Goal: Task Accomplishment & Management: Use online tool/utility

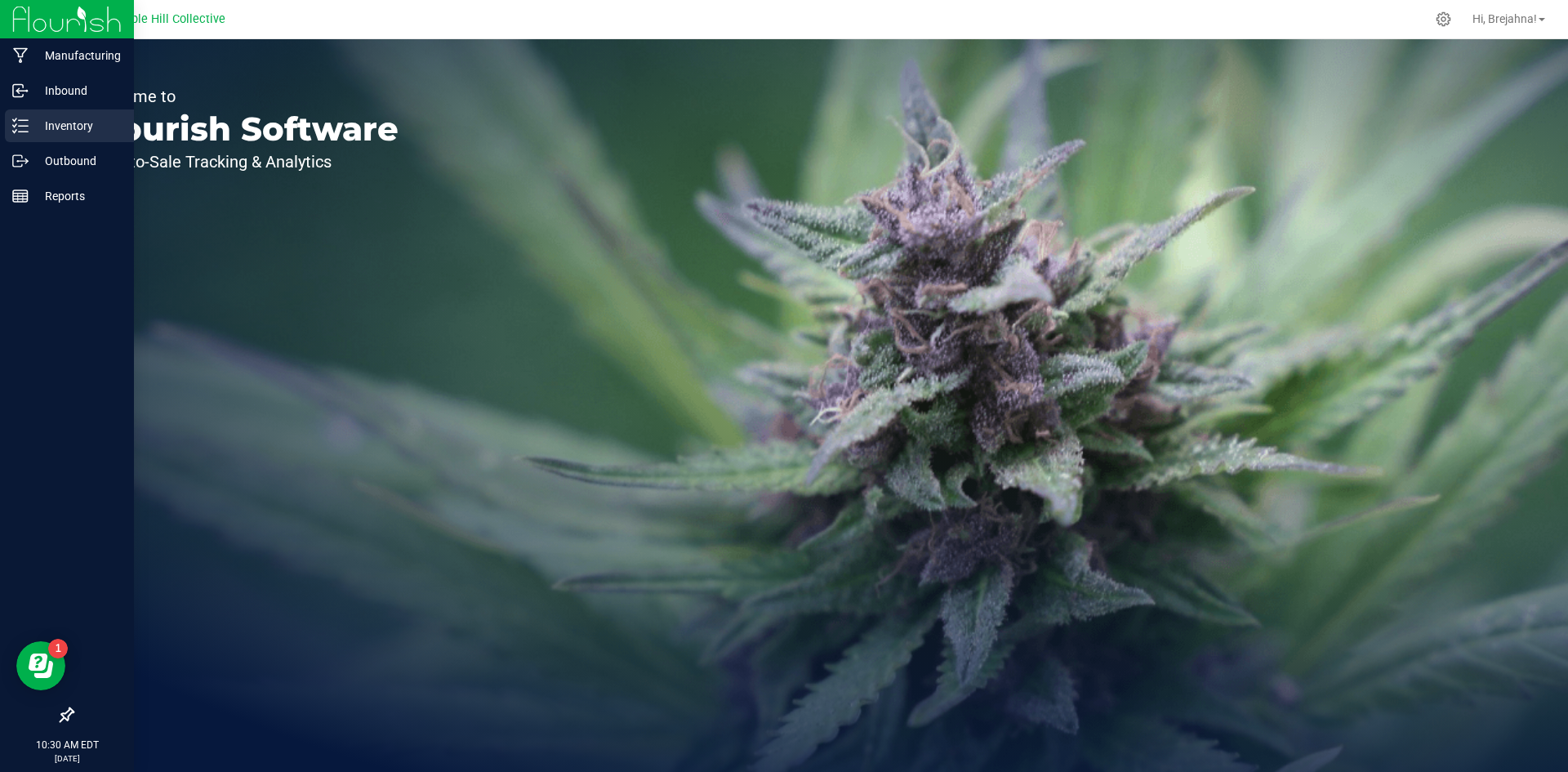
click at [80, 120] on p "Inventory" at bounding box center [77, 126] width 98 height 20
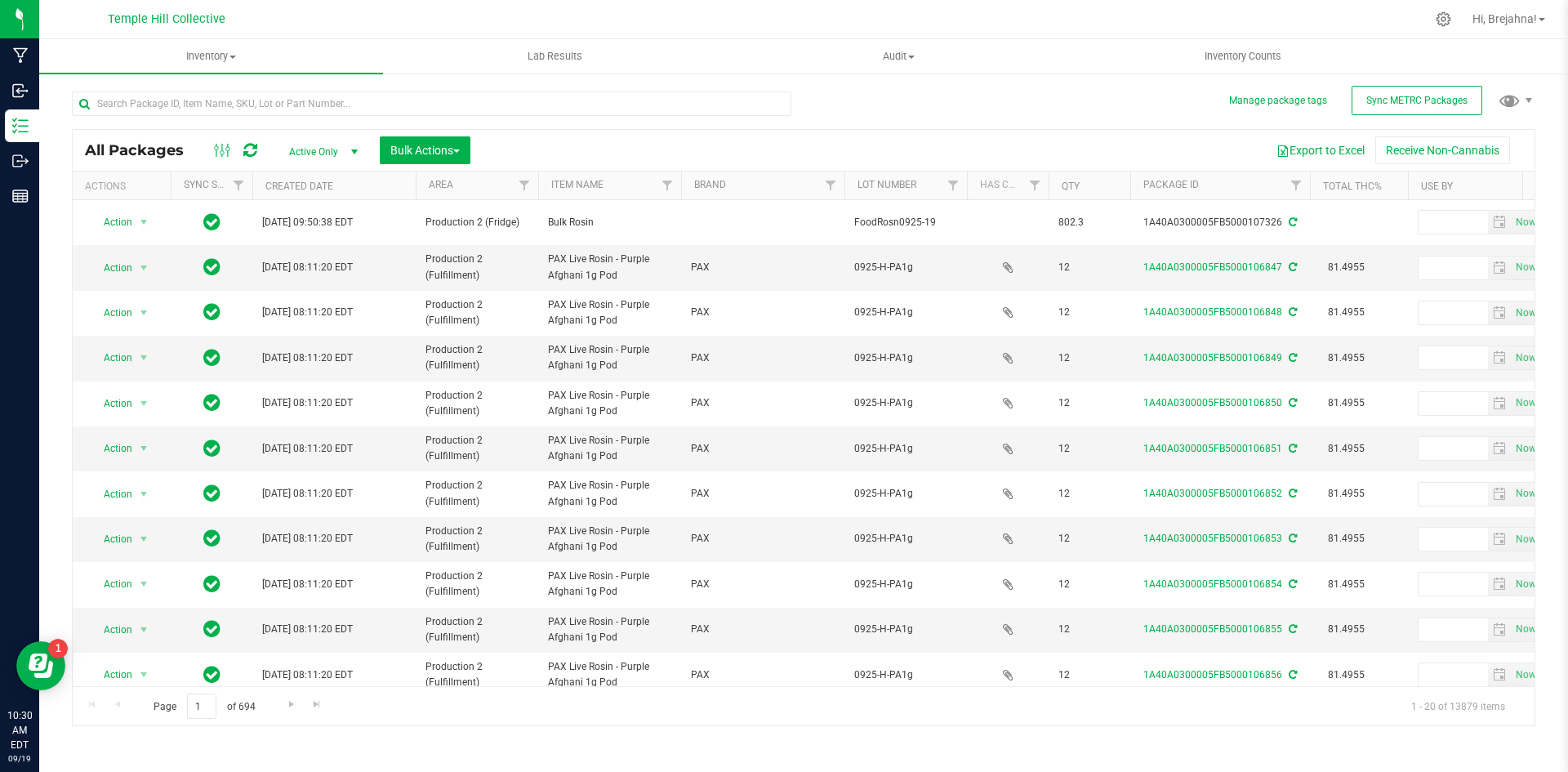
click at [377, 116] on div at bounding box center [431, 110] width 720 height 37
click at [381, 101] on input "text" at bounding box center [431, 103] width 720 height 24
type input "103953"
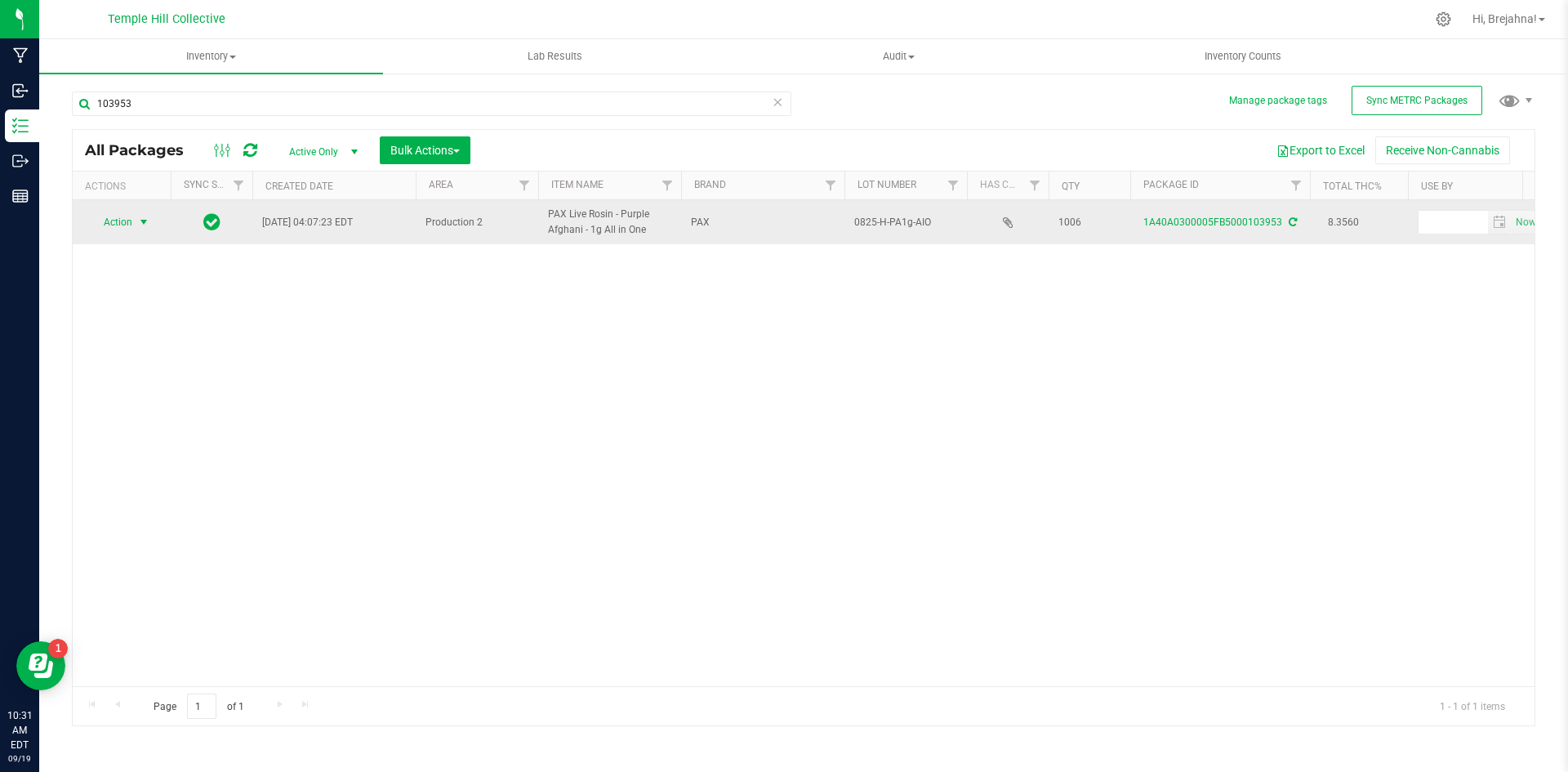
click at [145, 222] on span "select" at bounding box center [144, 222] width 13 height 13
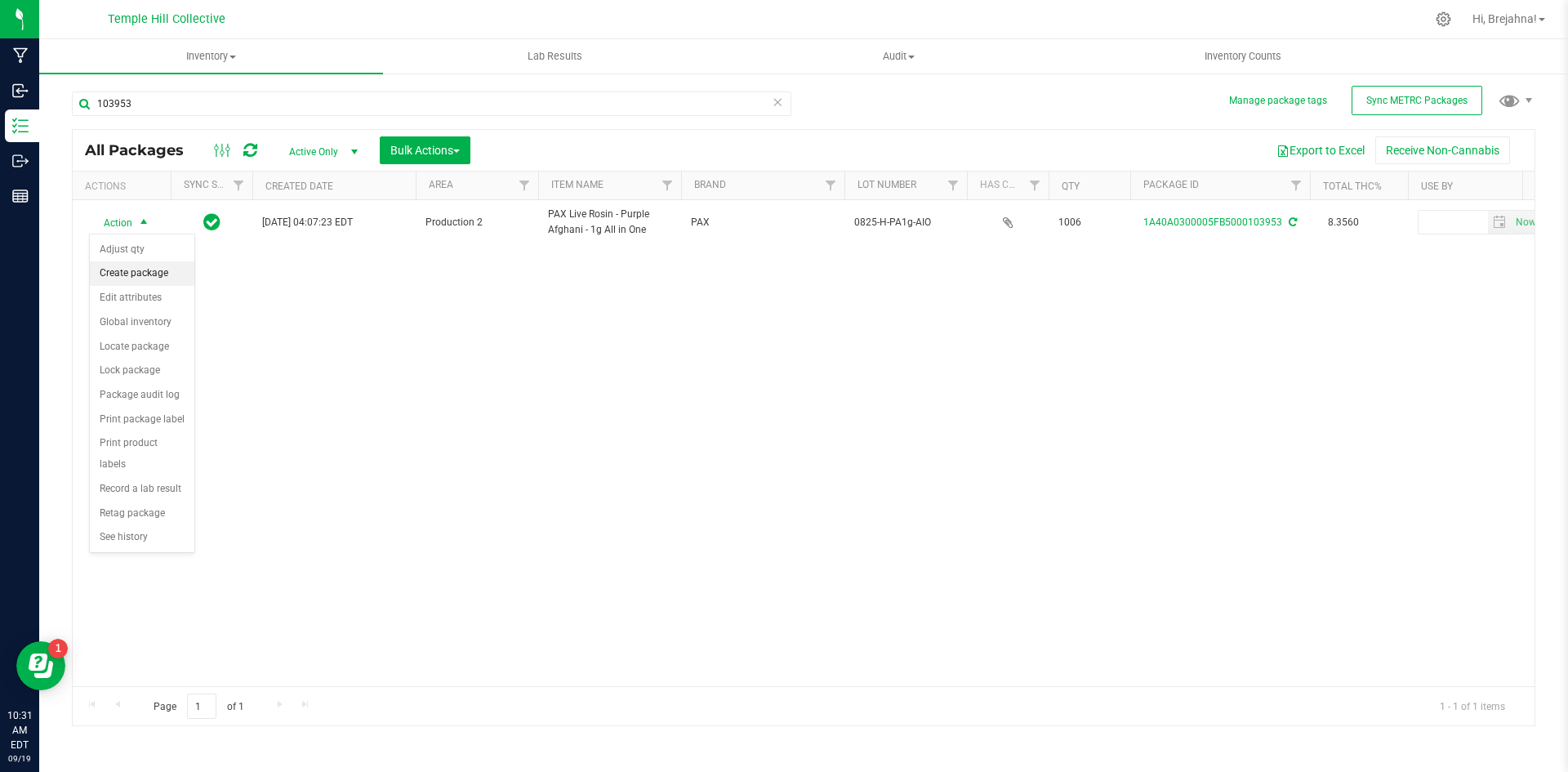
click at [155, 270] on li "Create package" at bounding box center [142, 273] width 105 height 24
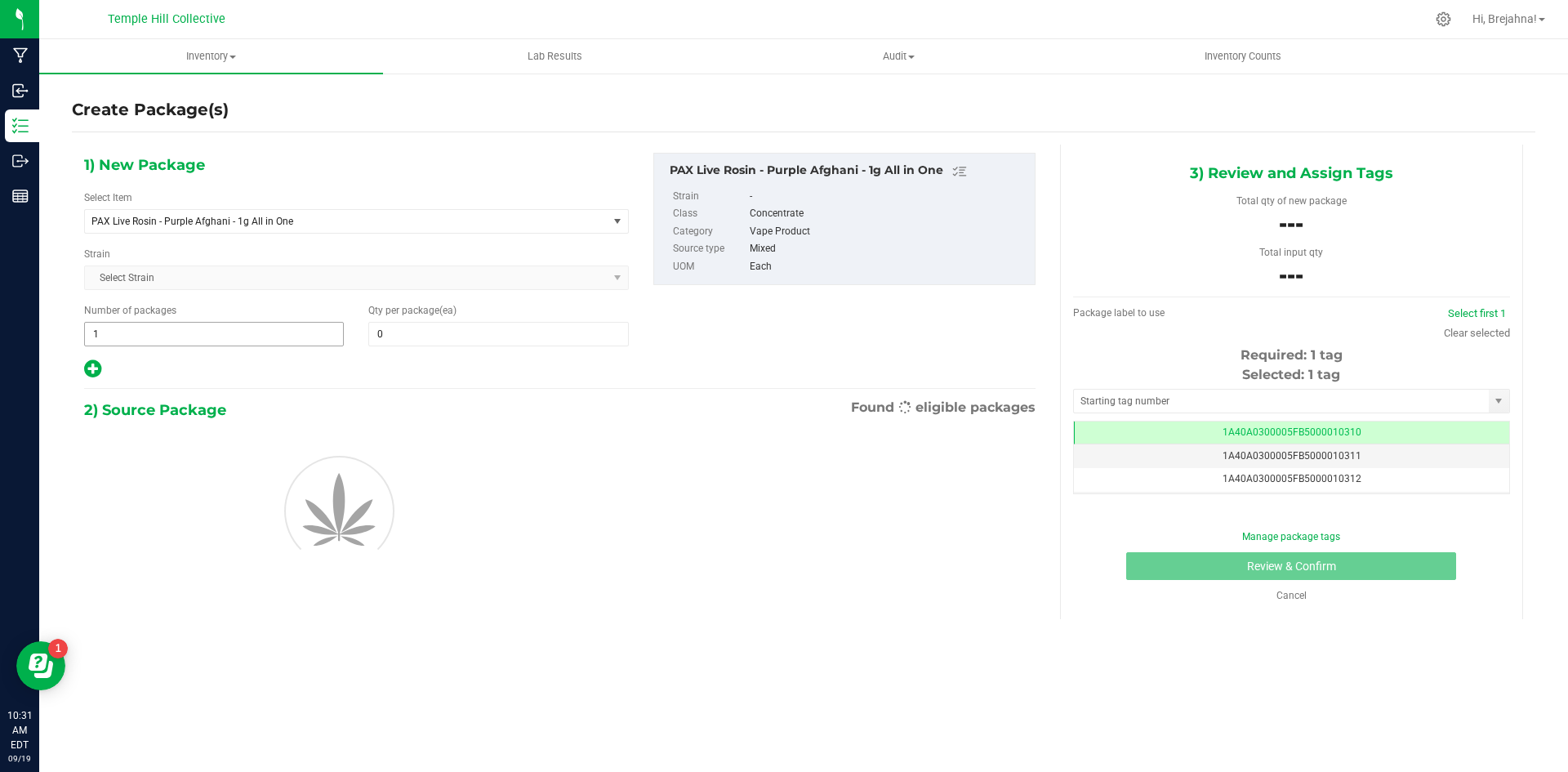
click at [249, 327] on span "1 1" at bounding box center [214, 334] width 259 height 24
type input "83"
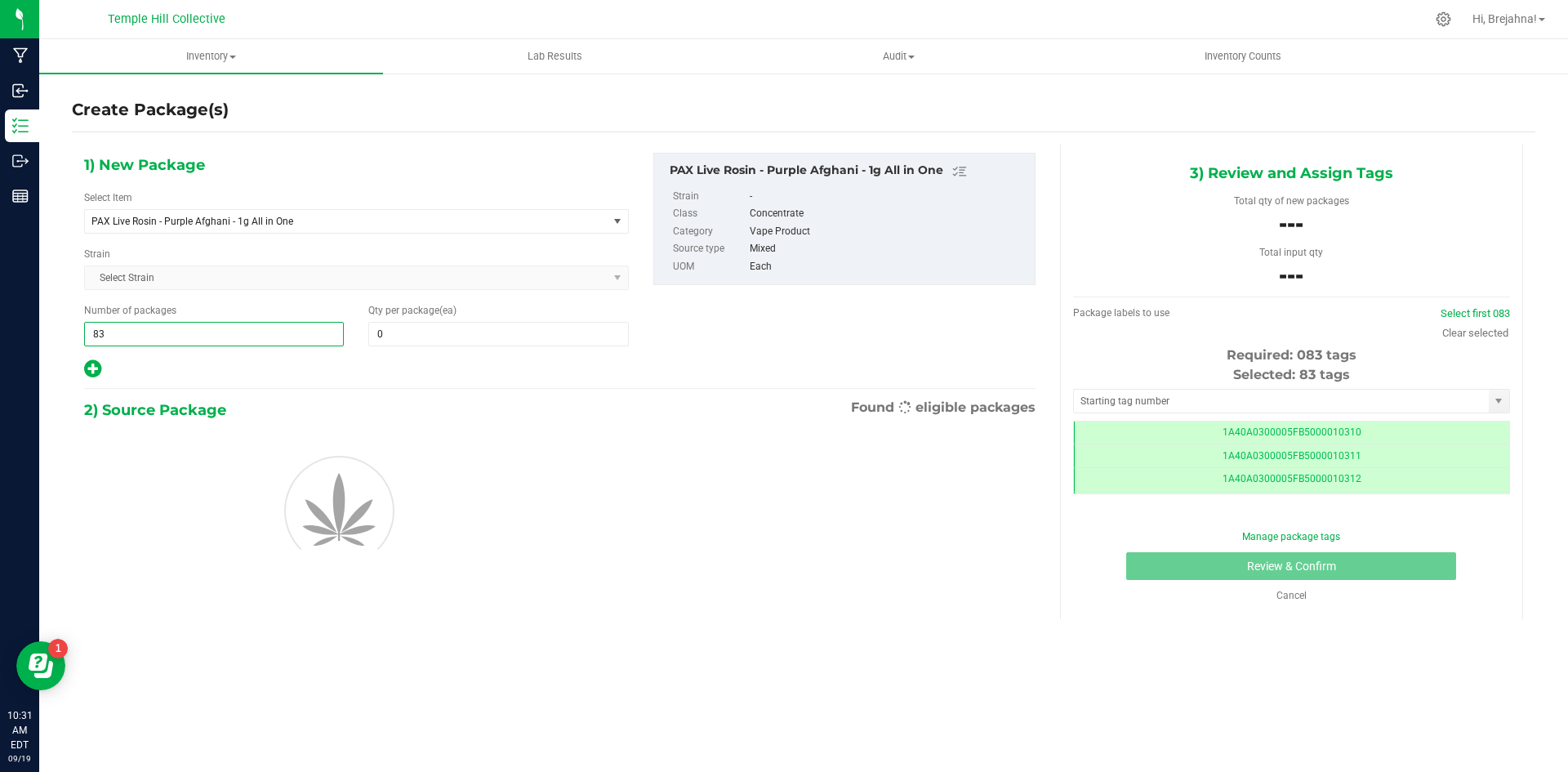
scroll to position [0, -1]
type input "83"
click at [393, 339] on span "0 0" at bounding box center [498, 334] width 259 height 24
type input "12"
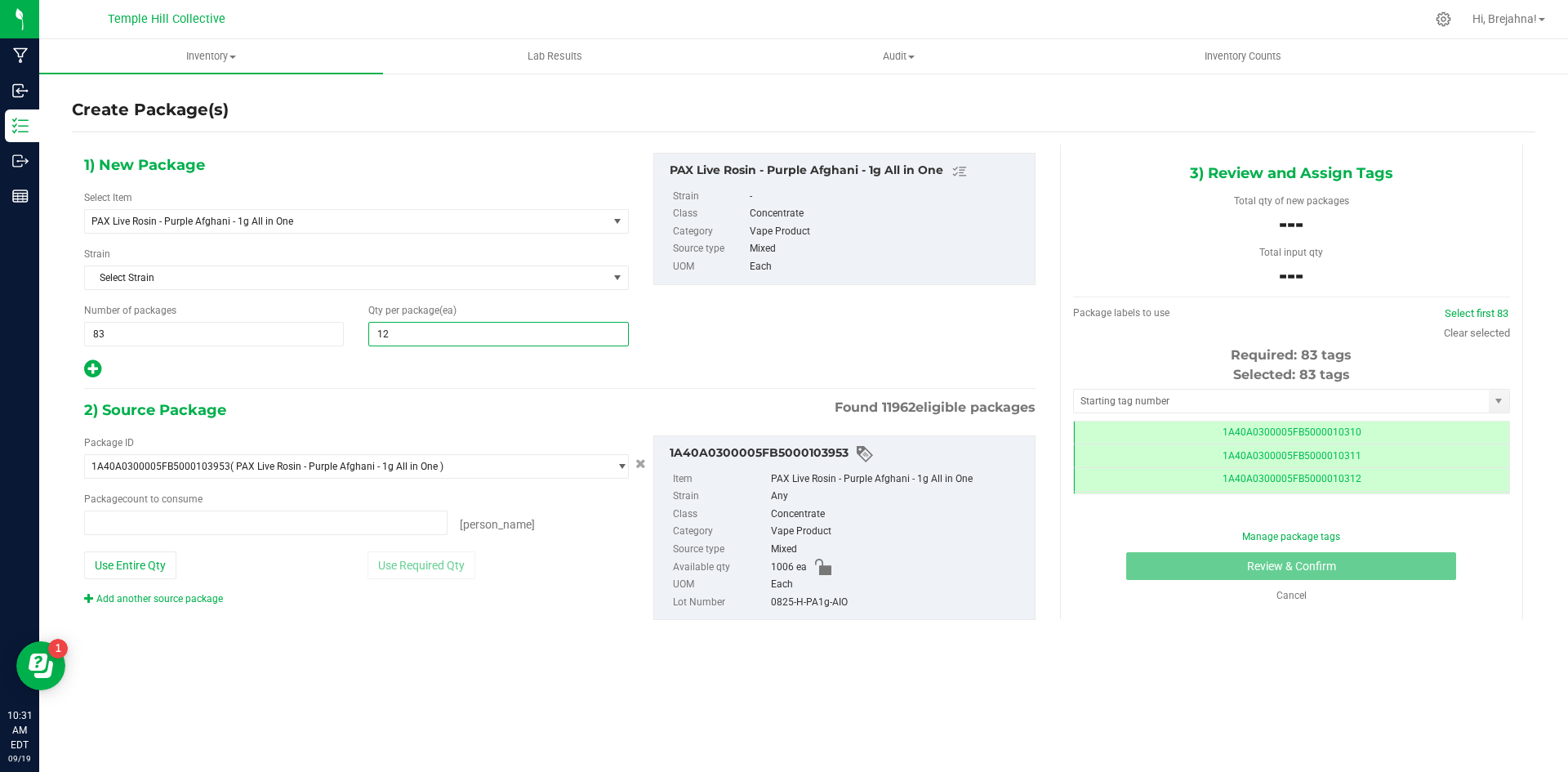
type input "0 ea"
type input "12"
click at [1132, 402] on input "text" at bounding box center [1281, 402] width 415 height 23
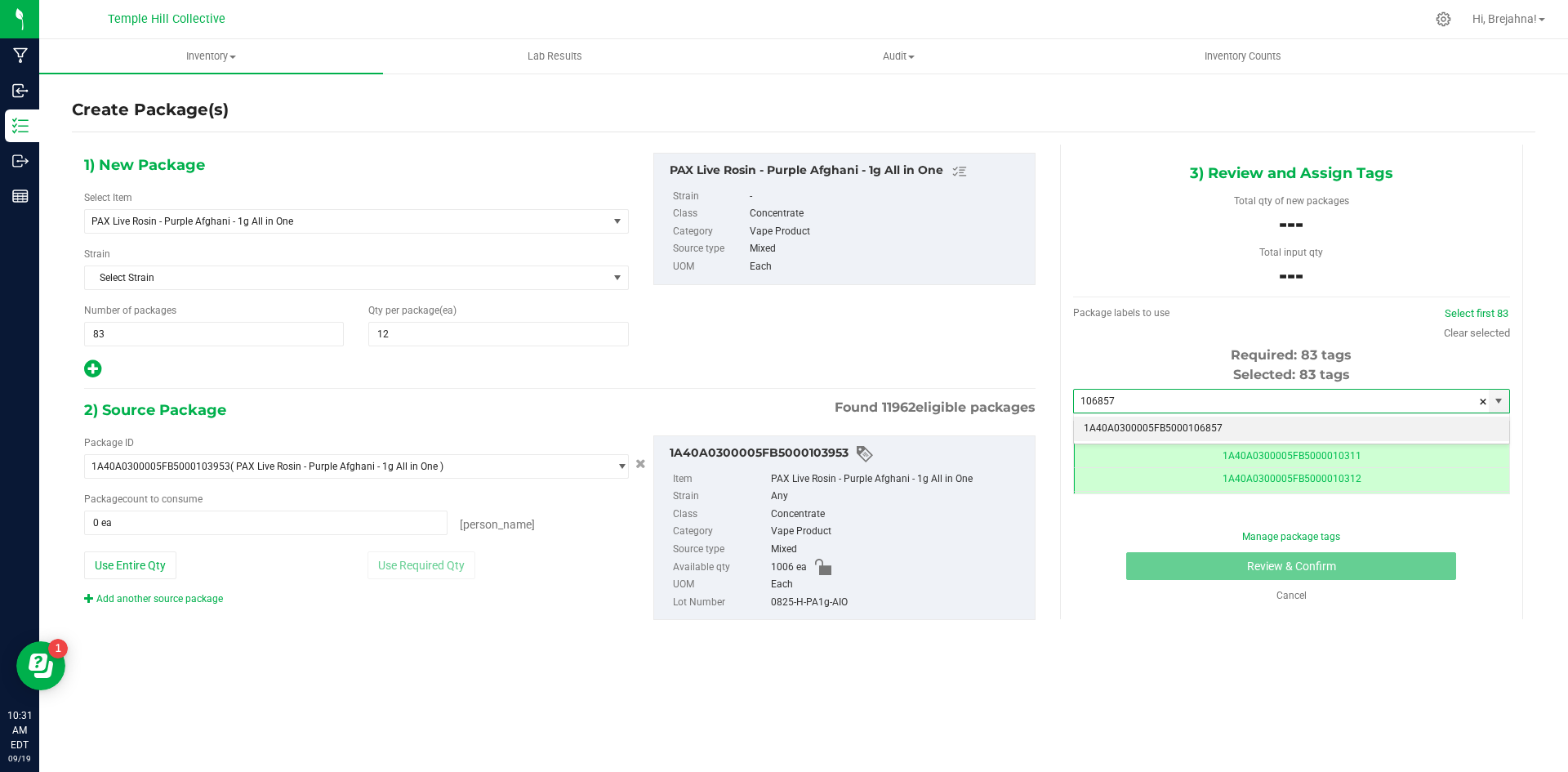
click at [1137, 430] on li "1A40A0300005FB5000106857" at bounding box center [1292, 428] width 436 height 24
type input "1A40A0300005FB5000106857"
click at [326, 530] on span at bounding box center [265, 522] width 363 height 24
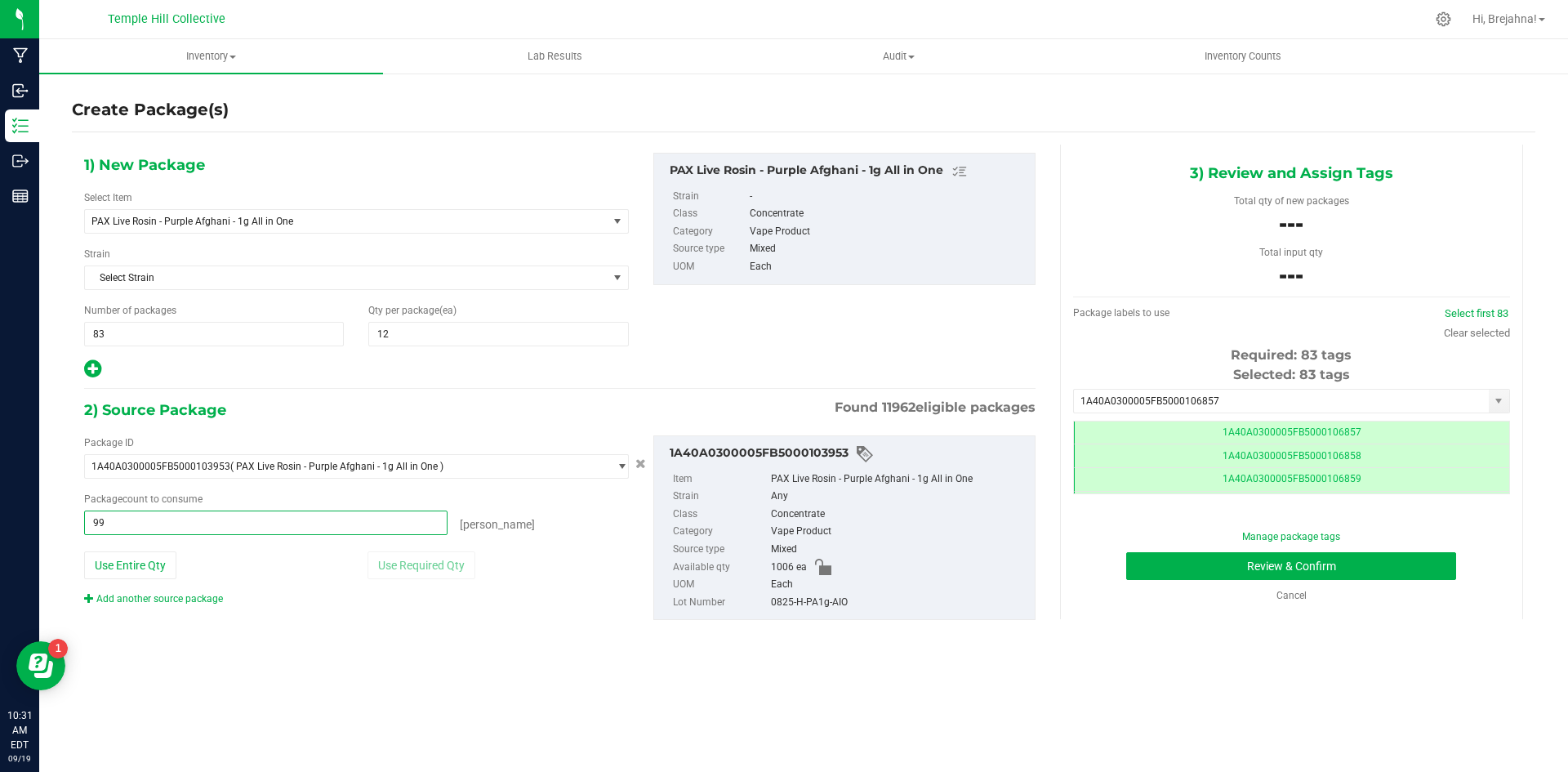
type input "996"
type input "996 ea"
drag, startPoint x: 772, startPoint y: 603, endPoint x: 845, endPoint y: 600, distance: 73.1
click at [845, 600] on div "0825-H-PA1g-AIO" at bounding box center [899, 603] width 256 height 18
copy div "0825-H-PA1g-AIO"
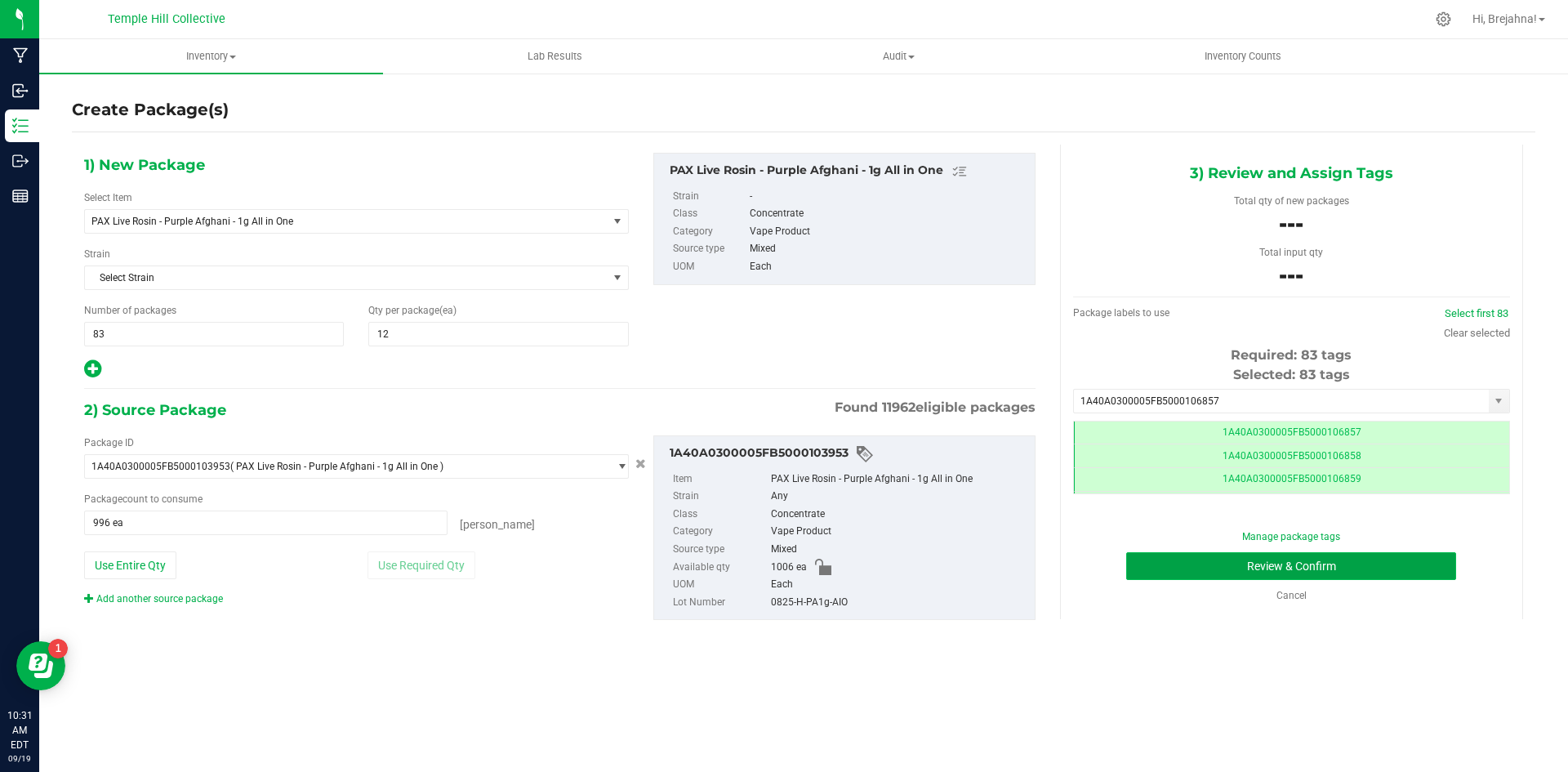
click at [1258, 572] on button "Review & Confirm" at bounding box center [1291, 566] width 330 height 27
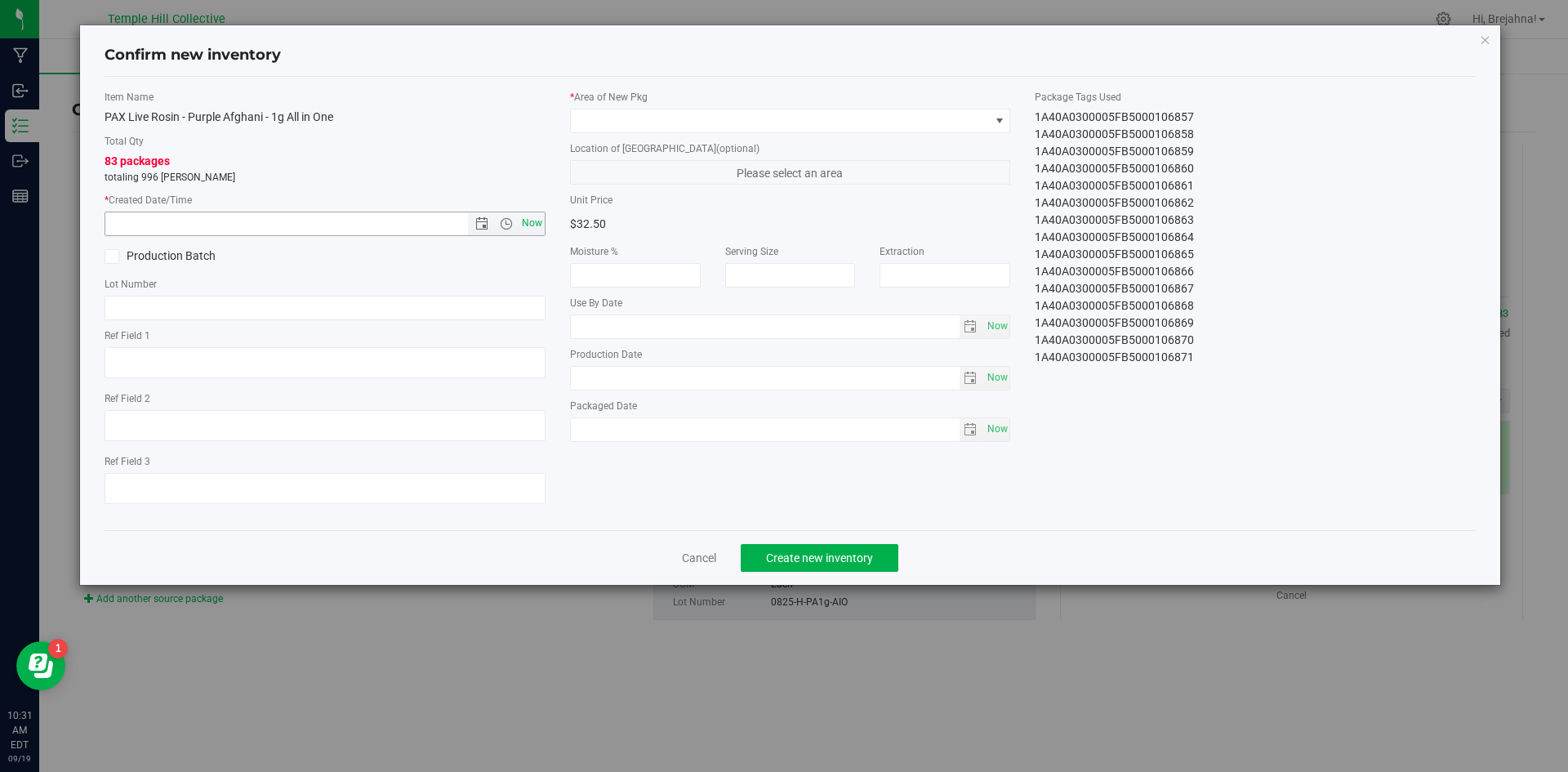
click at [532, 220] on span "Now" at bounding box center [531, 223] width 27 height 23
type input "[DATE] 10:31 AM"
click at [535, 304] on input "text" at bounding box center [325, 308] width 441 height 24
paste input "0825-H-PA1g-AIO"
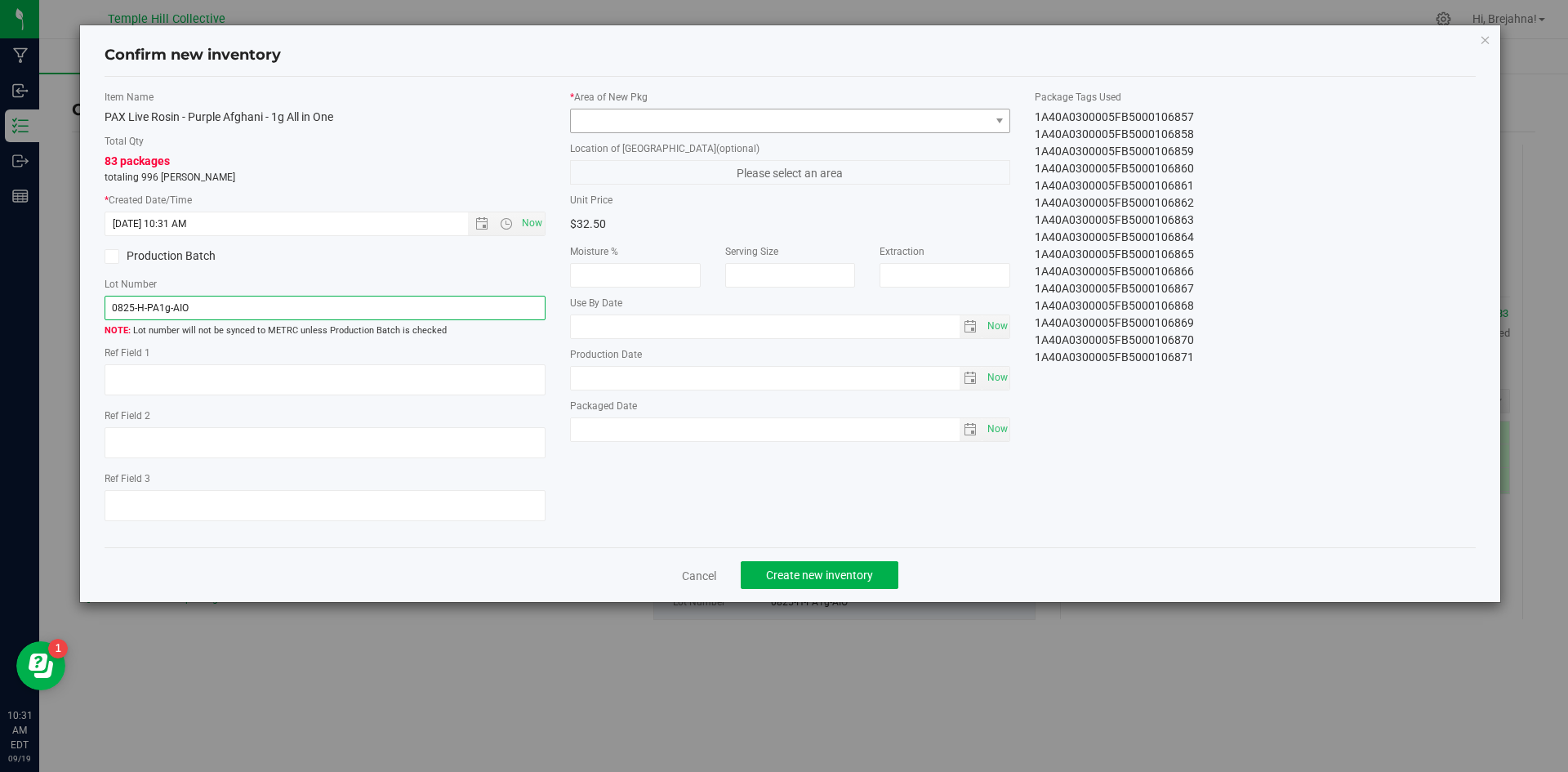
type input "0825-H-PA1g-AIO"
click at [989, 116] on span at bounding box center [781, 121] width 419 height 23
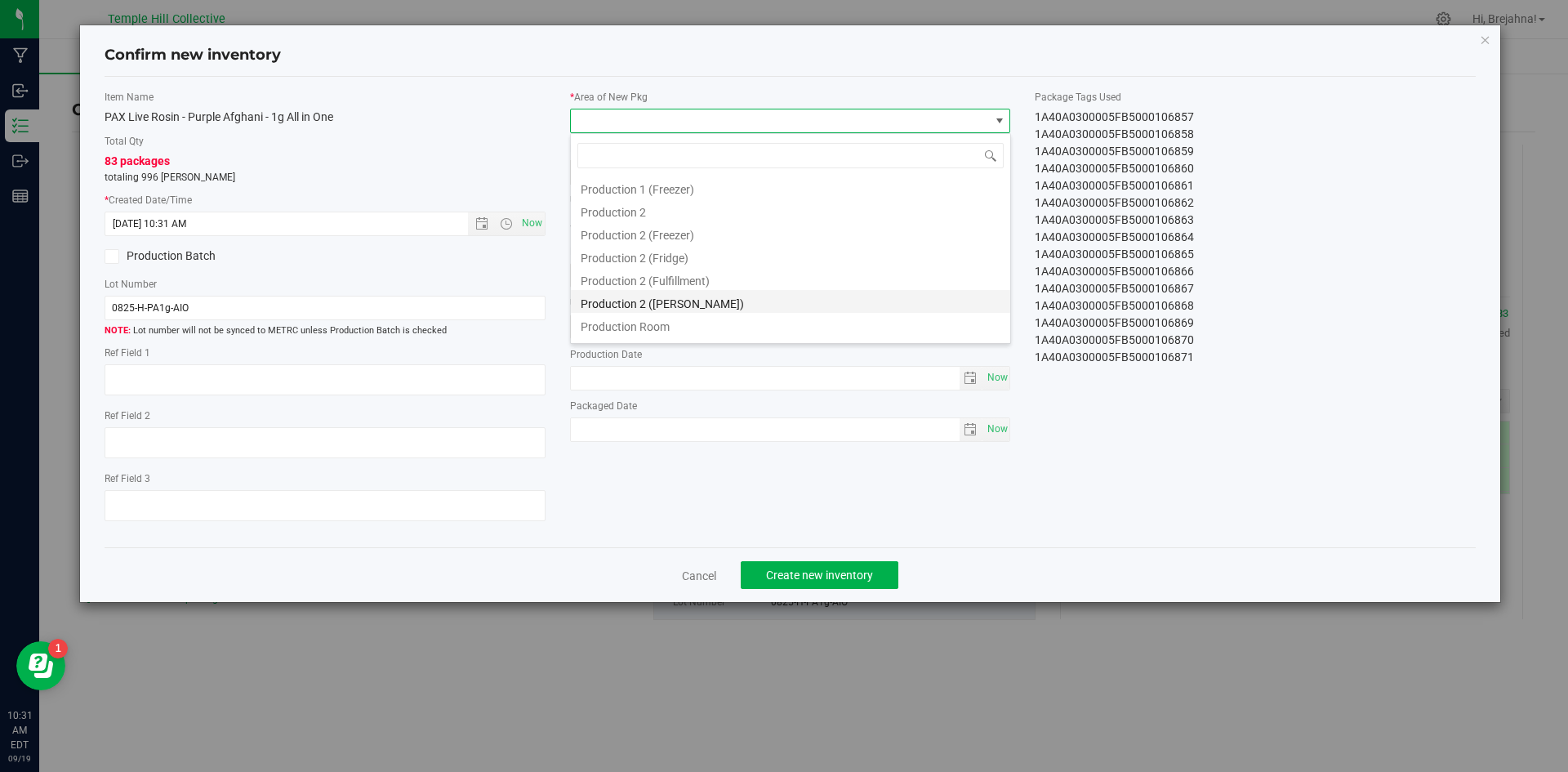
click at [904, 292] on li "Production 2 ([PERSON_NAME])" at bounding box center [791, 302] width 440 height 23
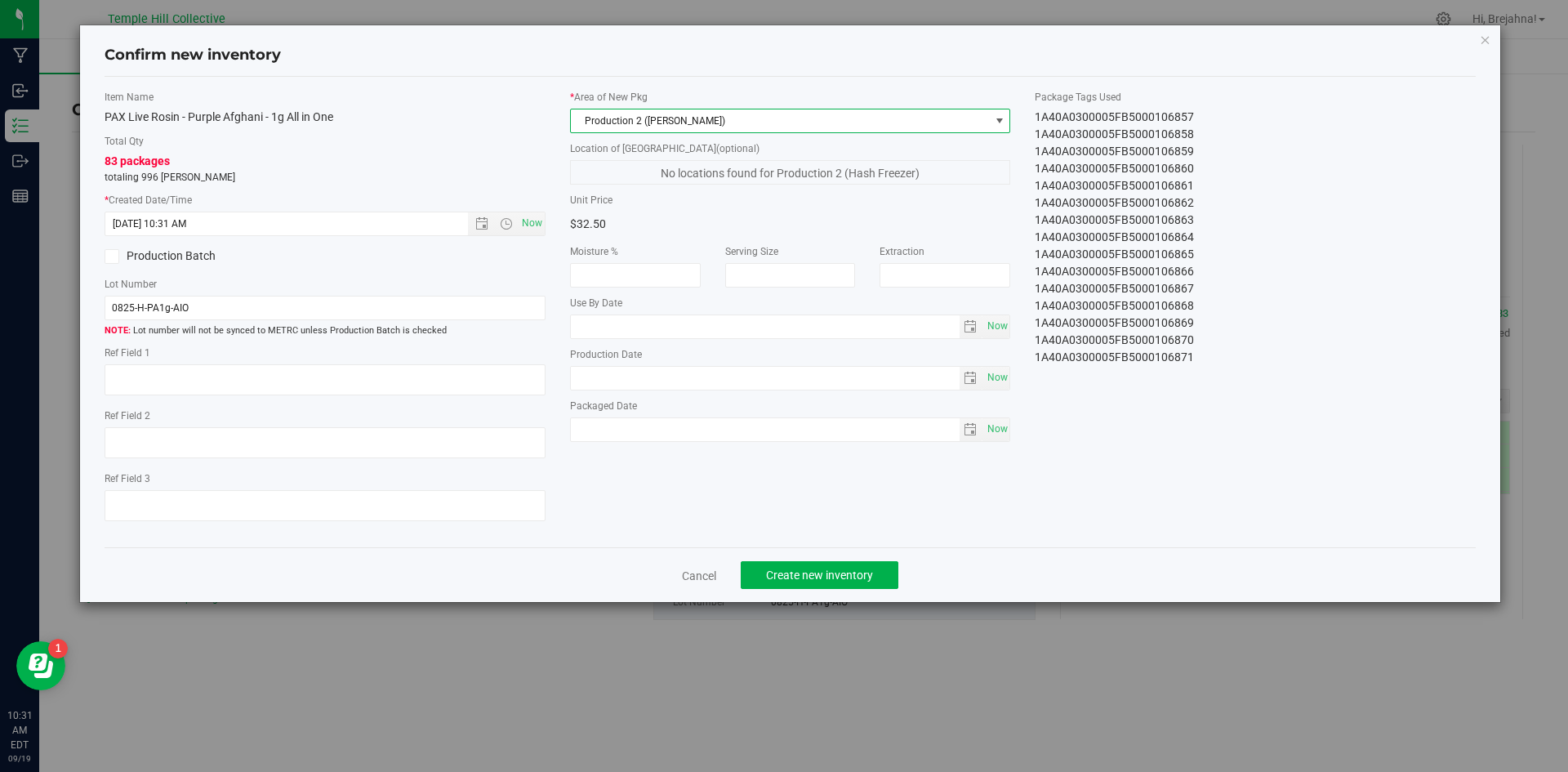
click at [925, 116] on span "Production 2 ([PERSON_NAME])" at bounding box center [781, 121] width 419 height 23
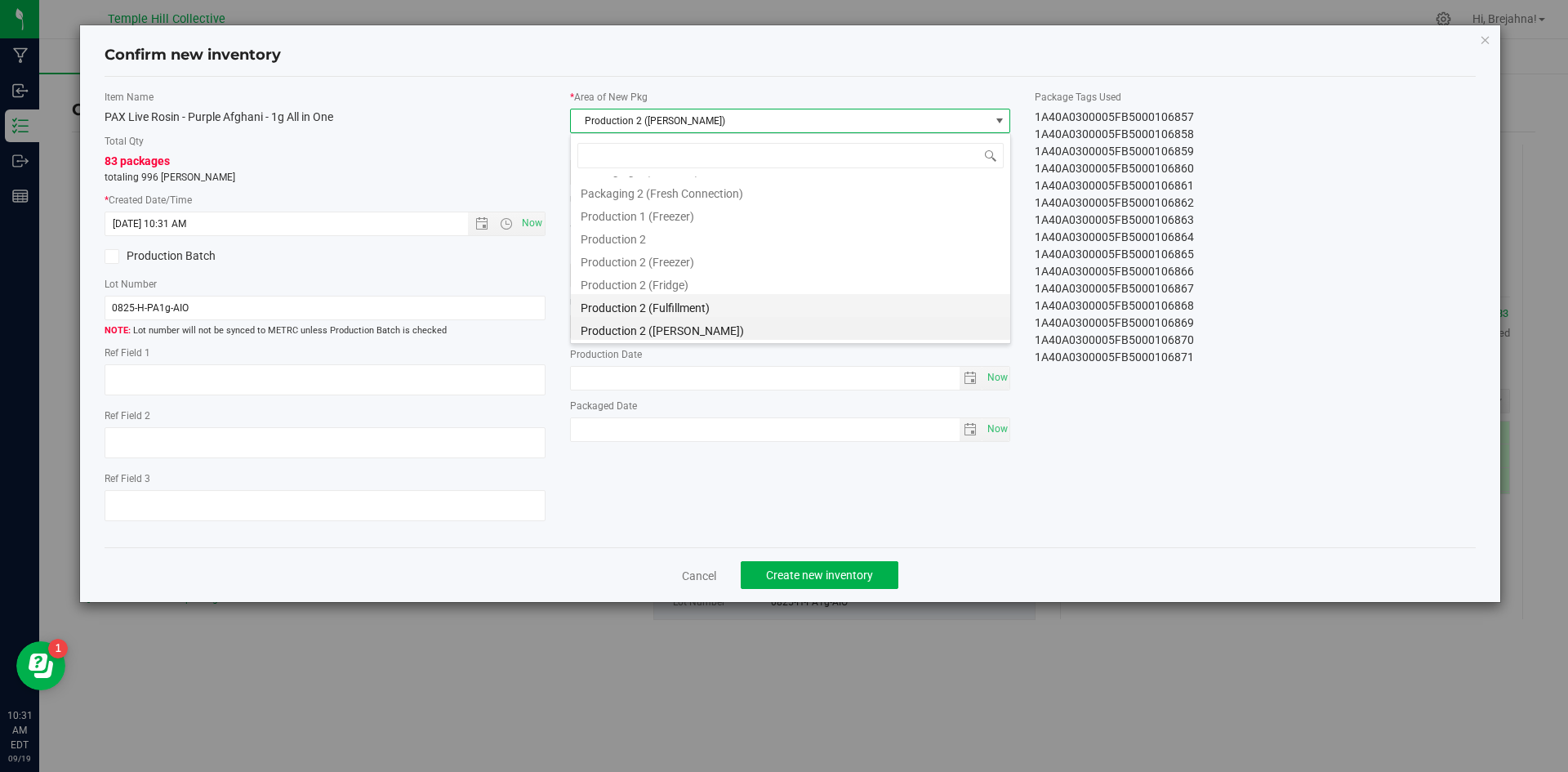
click at [873, 315] on li "Production 2 (Fulfillment)" at bounding box center [791, 306] width 440 height 23
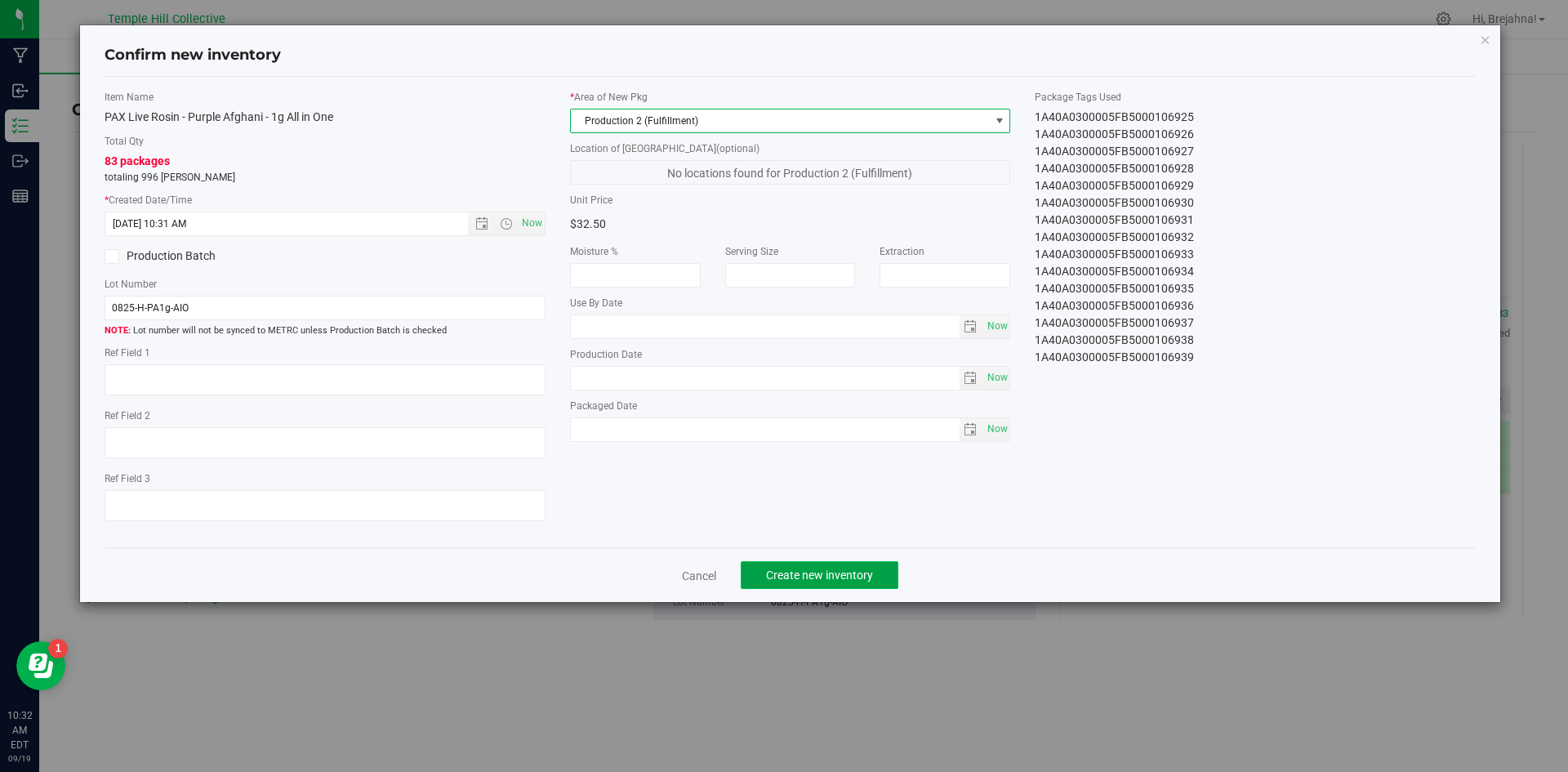
click at [849, 572] on span "Create new inventory" at bounding box center [820, 576] width 107 height 13
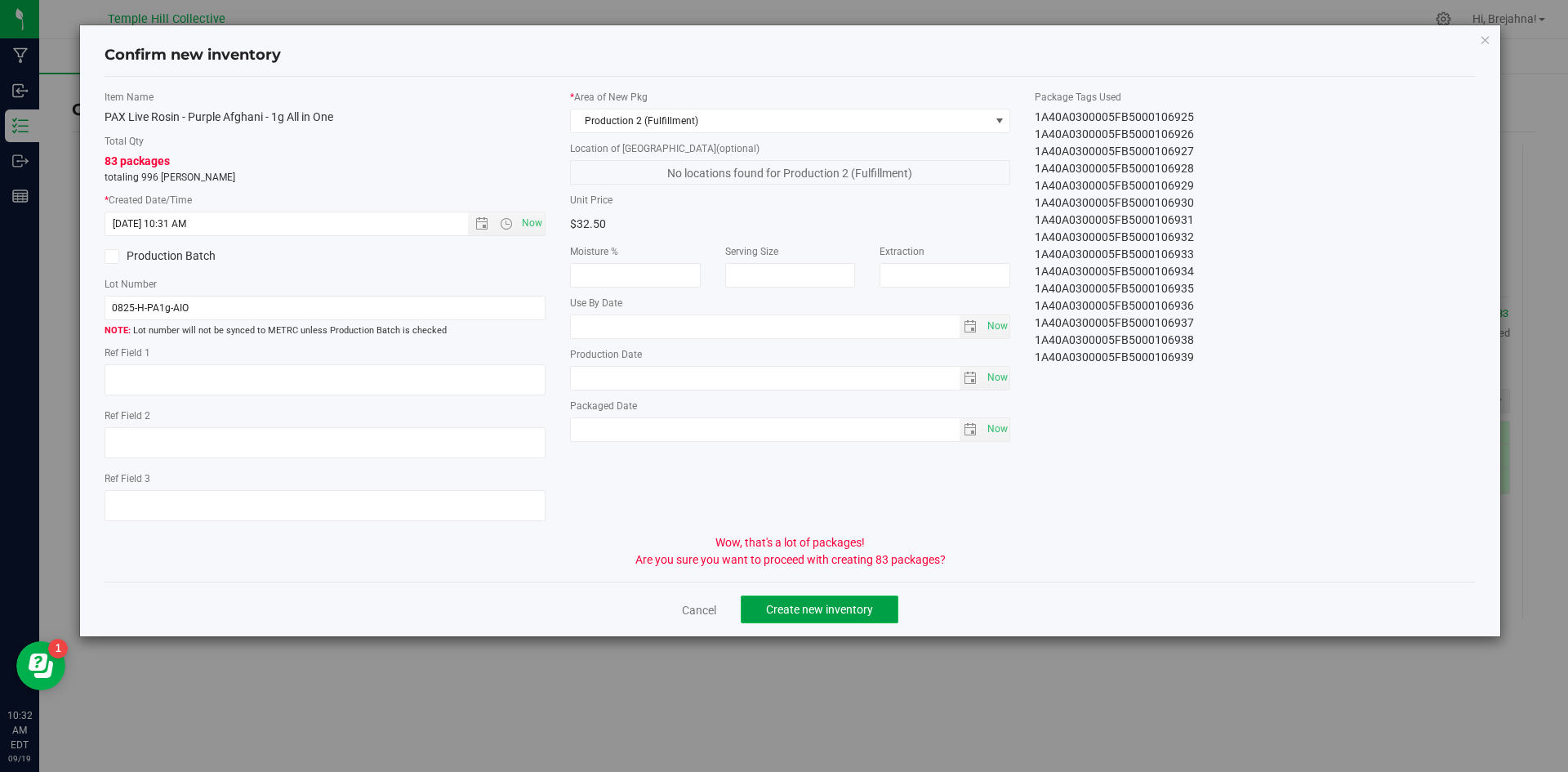
click at [851, 619] on button "Create new inventory" at bounding box center [820, 609] width 158 height 27
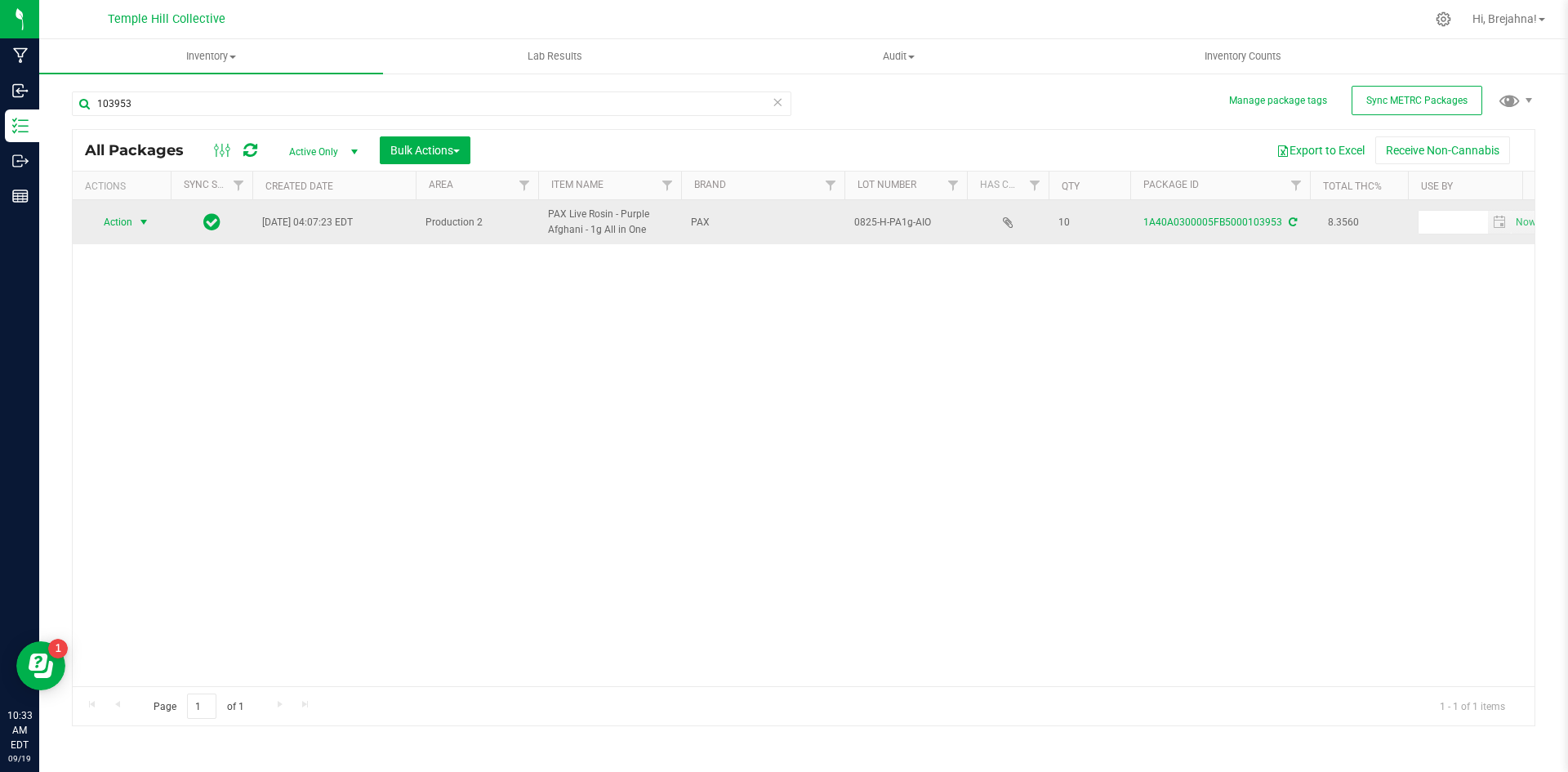
click at [147, 225] on span "select" at bounding box center [144, 222] width 13 height 13
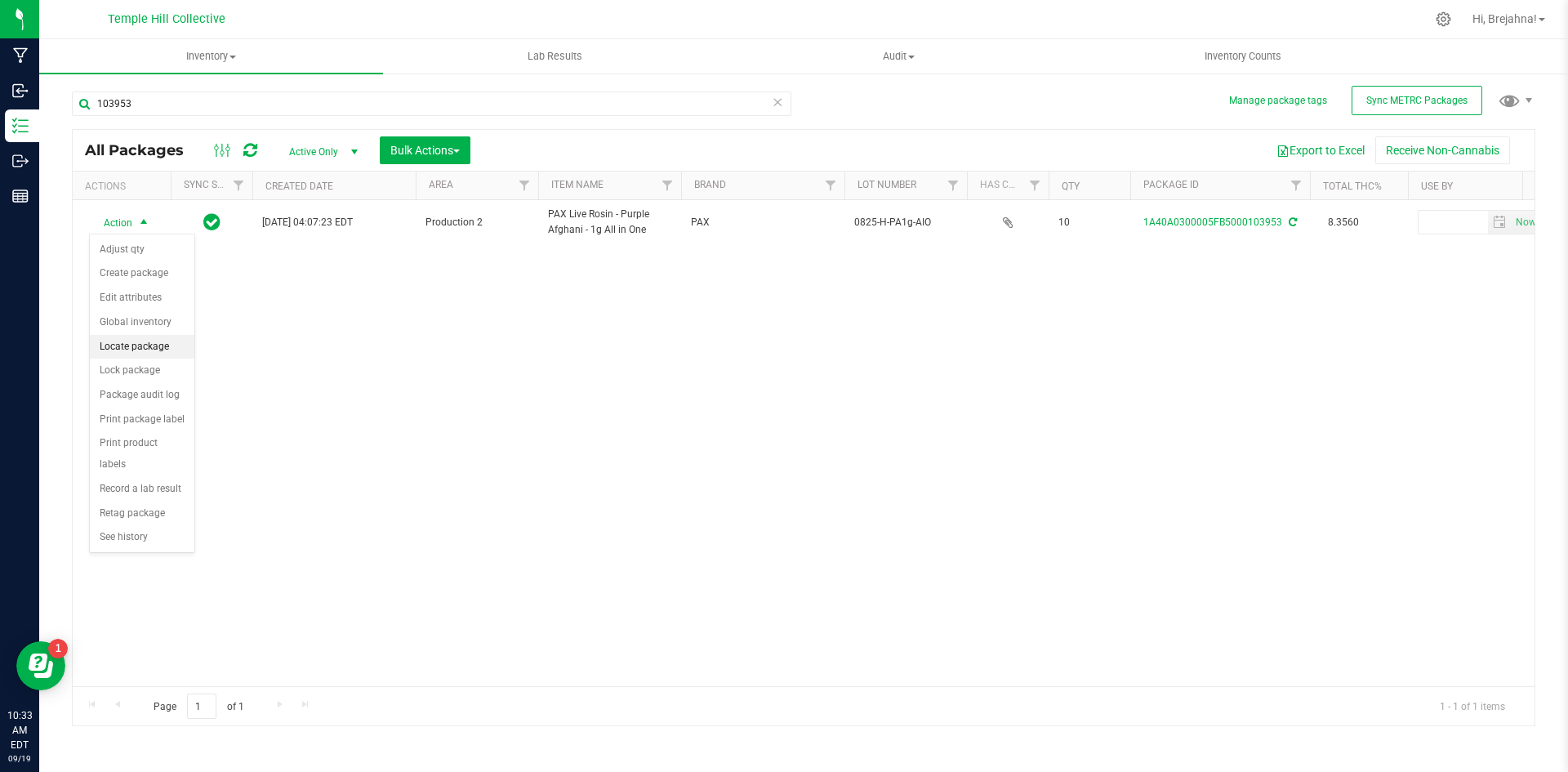
click at [160, 347] on li "Locate package" at bounding box center [142, 347] width 105 height 24
